Goal: Task Accomplishment & Management: Use online tool/utility

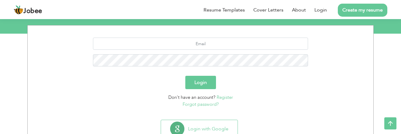
scroll to position [66, 0]
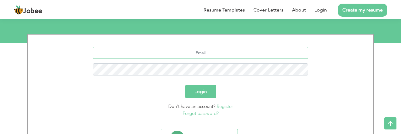
click at [185, 51] on input "text" at bounding box center [200, 53] width 215 height 12
type input "[EMAIL_ADDRESS][DOMAIN_NAME]"
click at [204, 92] on button "Login" at bounding box center [200, 91] width 31 height 13
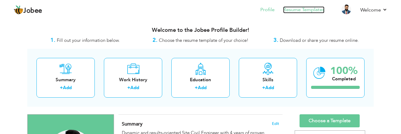
click at [306, 10] on link "Resume Templates" at bounding box center [303, 9] width 41 height 7
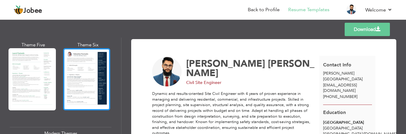
scroll to position [182, 0]
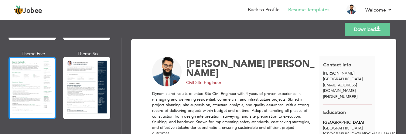
click at [53, 68] on div at bounding box center [32, 88] width 47 height 62
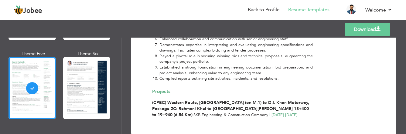
scroll to position [662, 0]
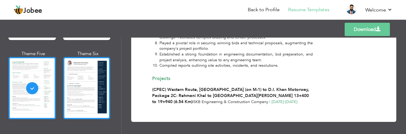
click at [88, 69] on div at bounding box center [86, 88] width 47 height 62
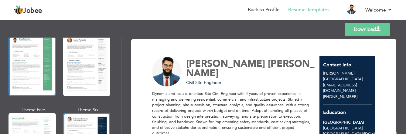
scroll to position [122, 0]
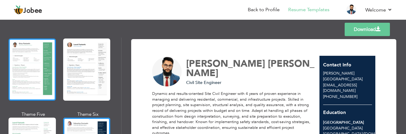
click at [25, 65] on div at bounding box center [32, 70] width 47 height 62
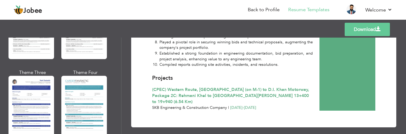
scroll to position [1142, 0]
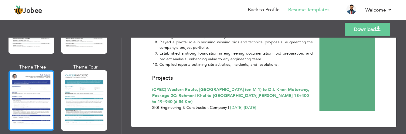
click at [25, 74] on div at bounding box center [32, 100] width 46 height 60
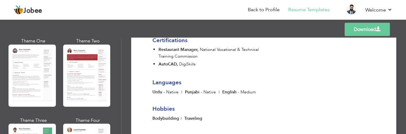
scroll to position [0, 0]
